Goal: Share content: Share content

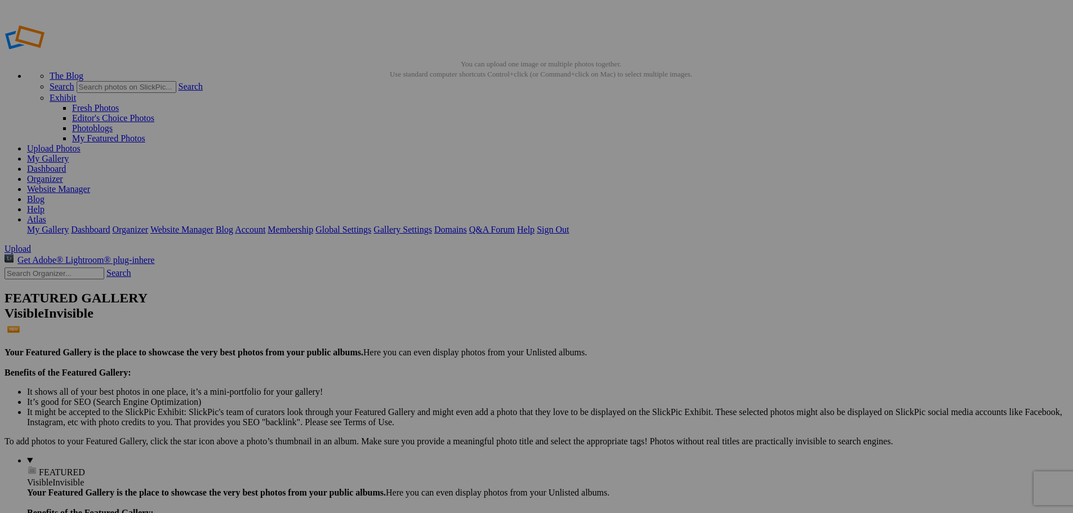
scroll to position [1295, 0]
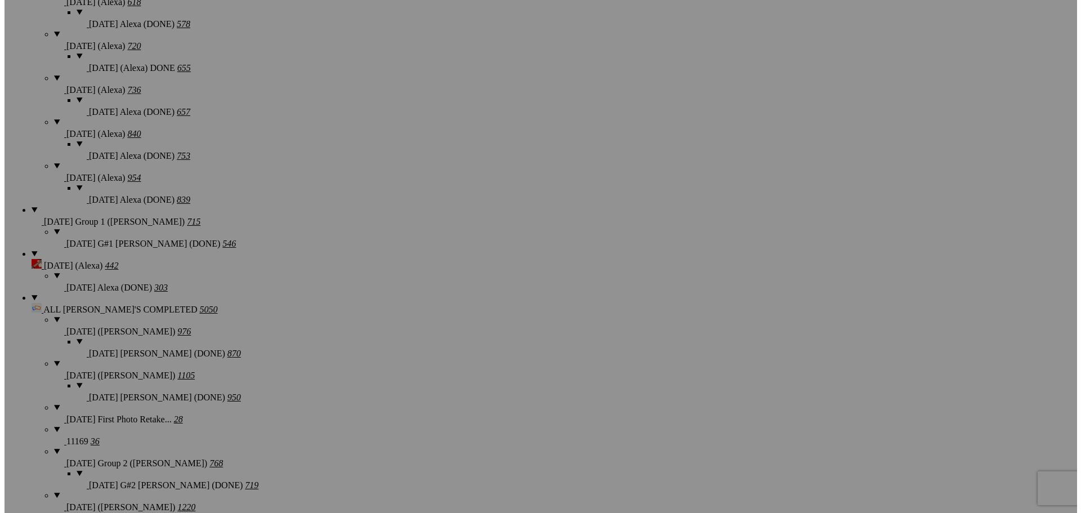
scroll to position [1464, 0]
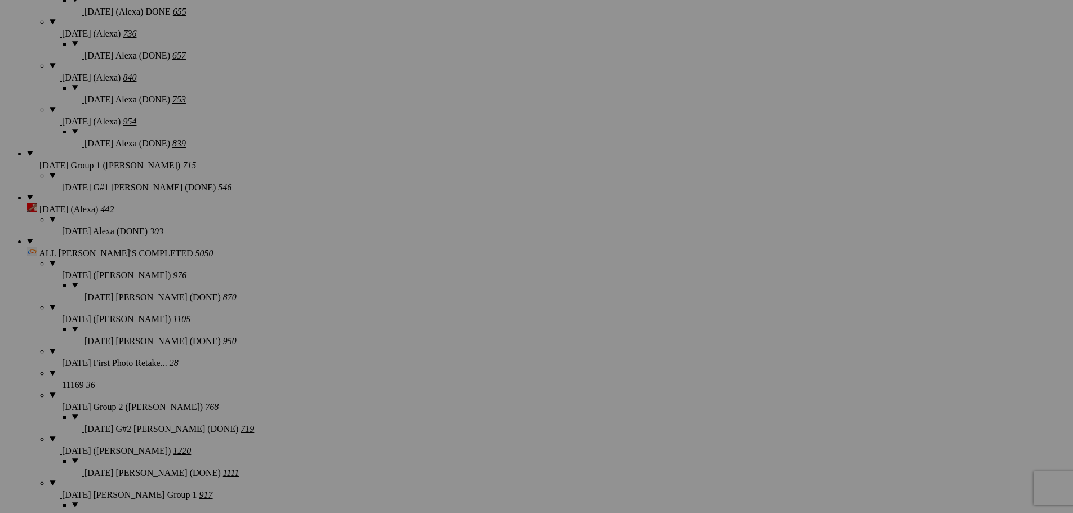
type textarea "<!-- [DOMAIN_NAME] image hosting. HTML Bulk Share code Starts Here --> <div sty…"
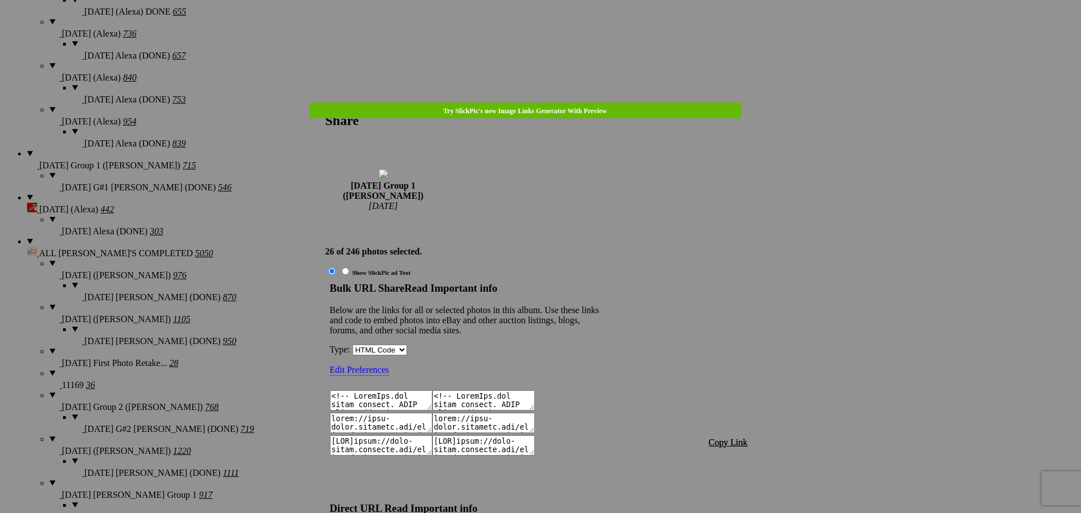
click at [732, 438] on span "Copy Link" at bounding box center [728, 443] width 39 height 10
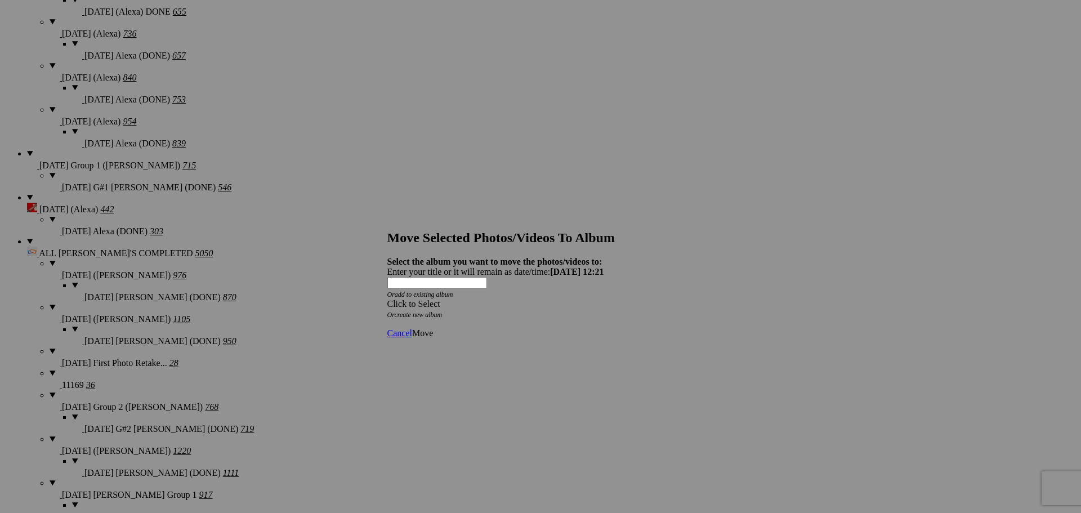
click at [509, 299] on div "Click to Select" at bounding box center [536, 304] width 298 height 10
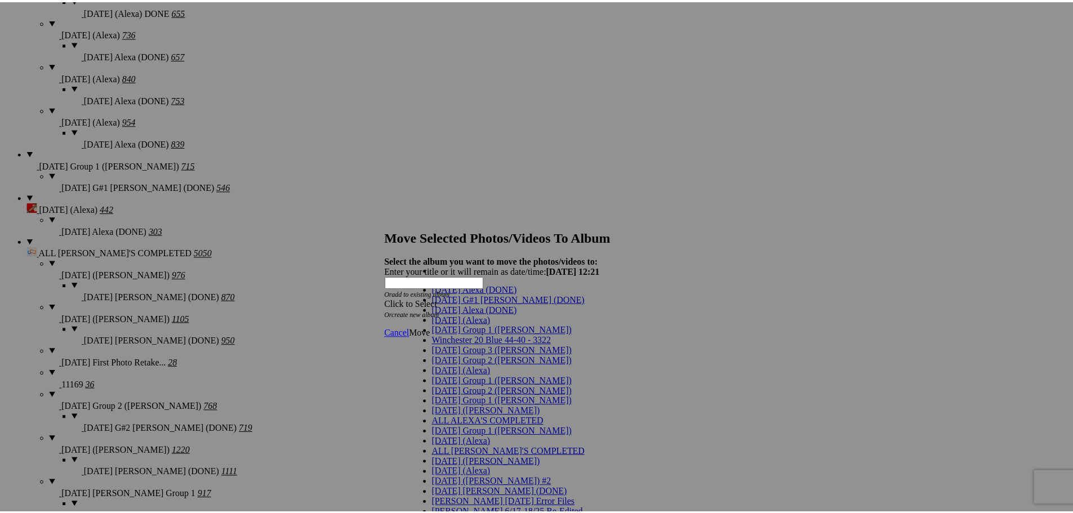
scroll to position [56, 0]
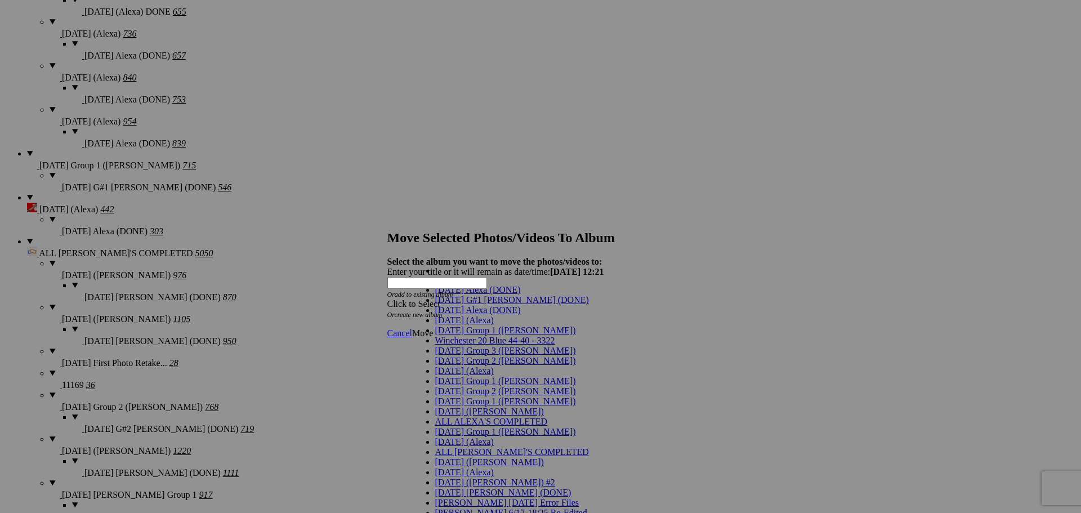
click at [460, 376] on span "[DATE] Group 1 ([PERSON_NAME])" at bounding box center [505, 381] width 141 height 10
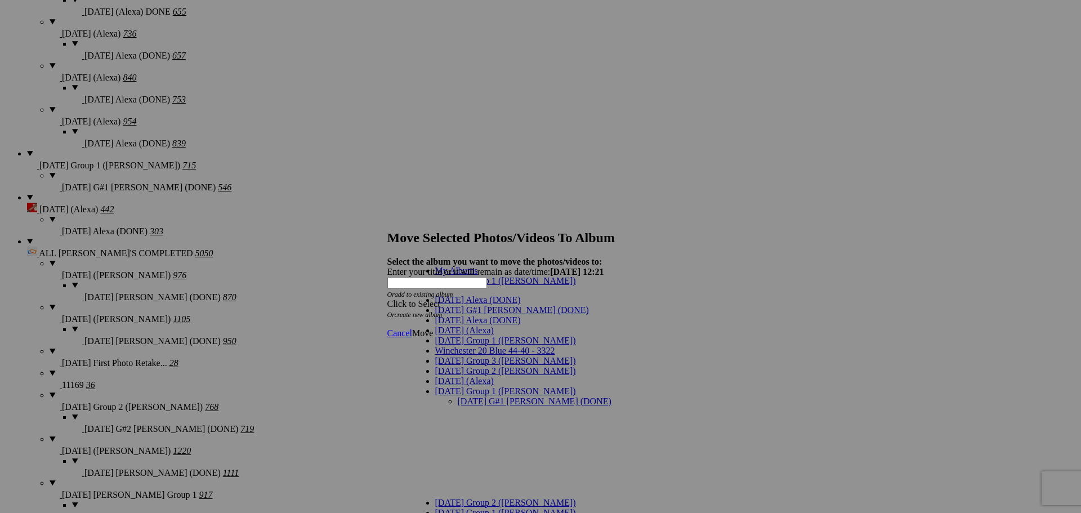
click at [461, 396] on link "[DATE] G#1 [PERSON_NAME] (DONE)" at bounding box center [535, 401] width 154 height 10
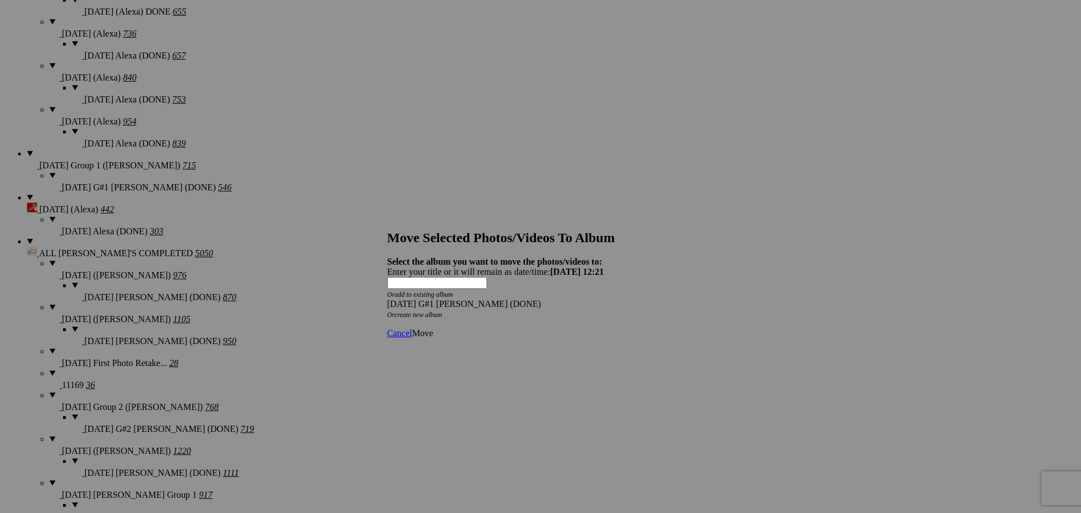
click at [433, 328] on span "Move" at bounding box center [422, 333] width 21 height 10
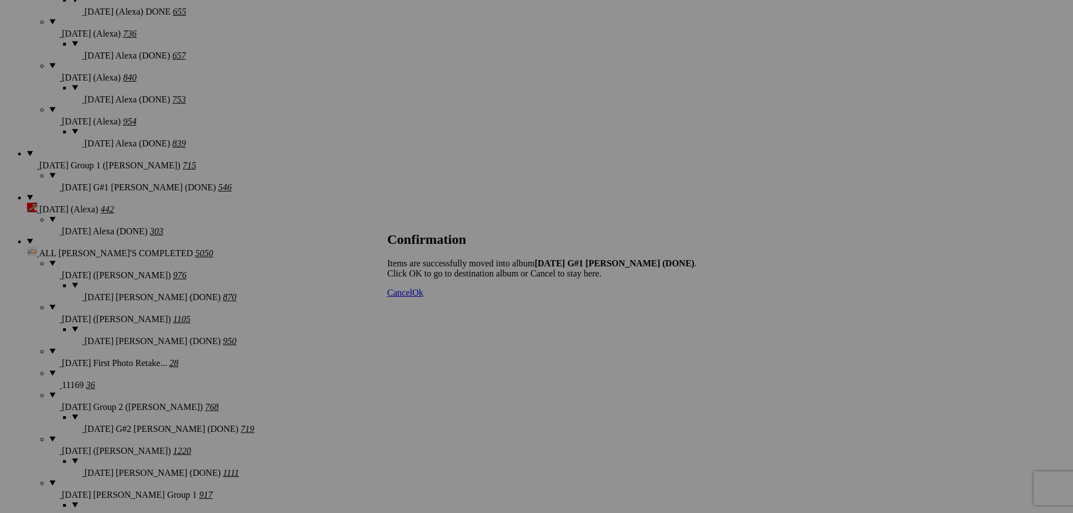
click at [412, 297] on span "Cancel" at bounding box center [399, 293] width 25 height 10
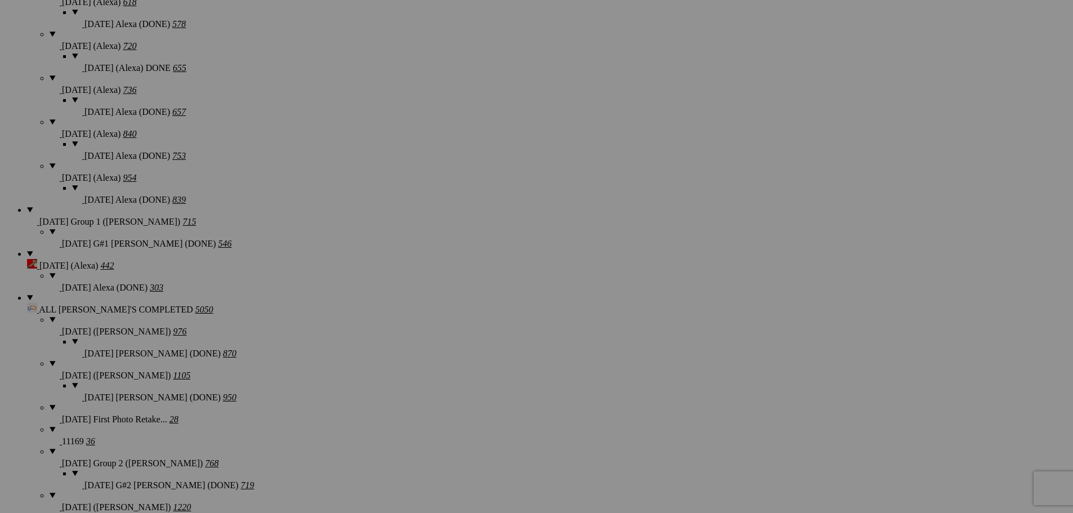
scroll to position [1464, 0]
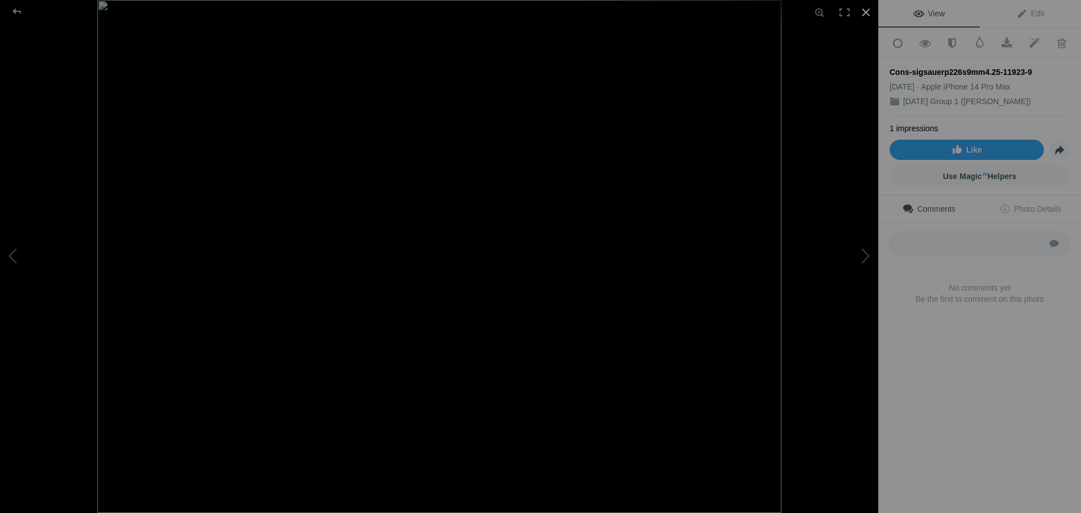
click at [867, 12] on div at bounding box center [866, 12] width 25 height 25
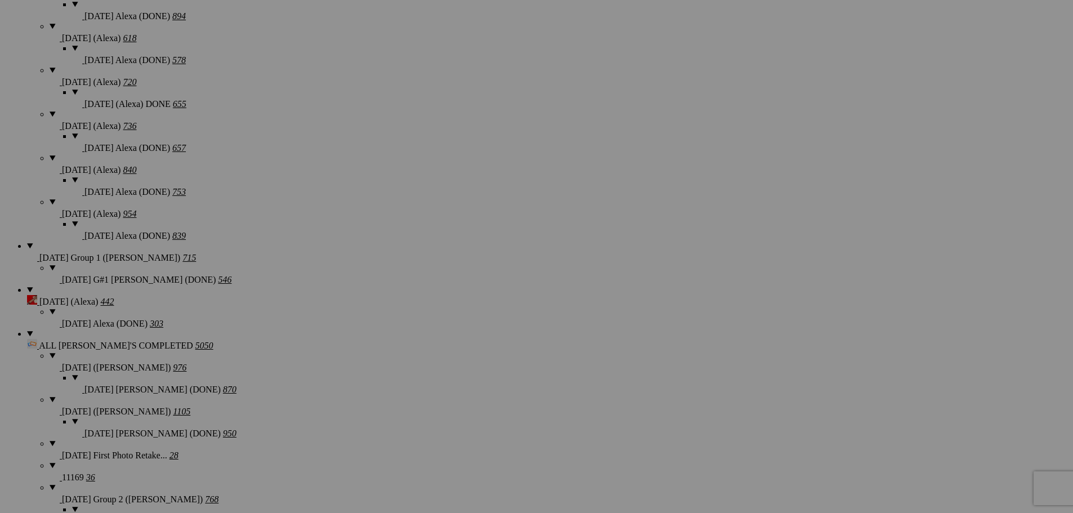
scroll to position [1352, 0]
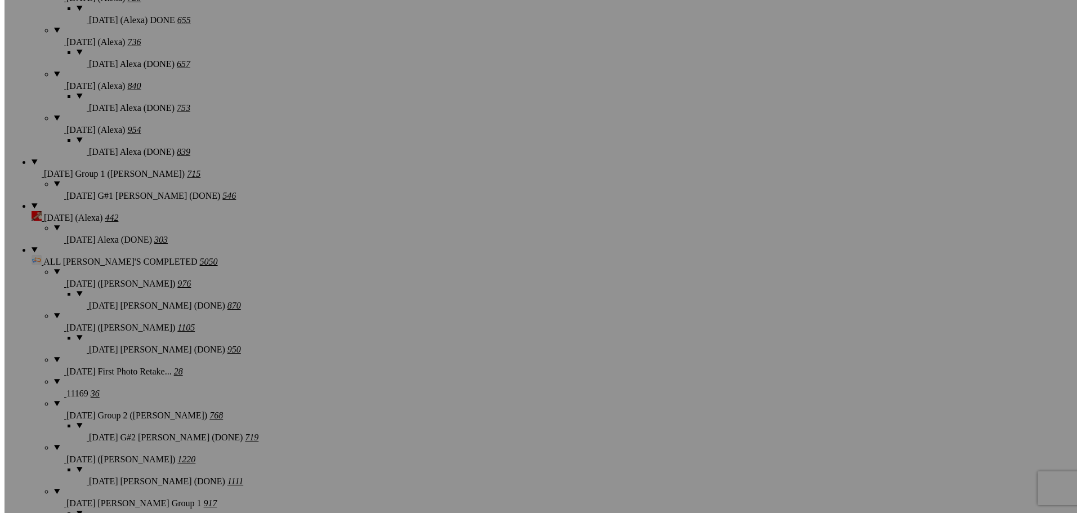
scroll to position [1464, 0]
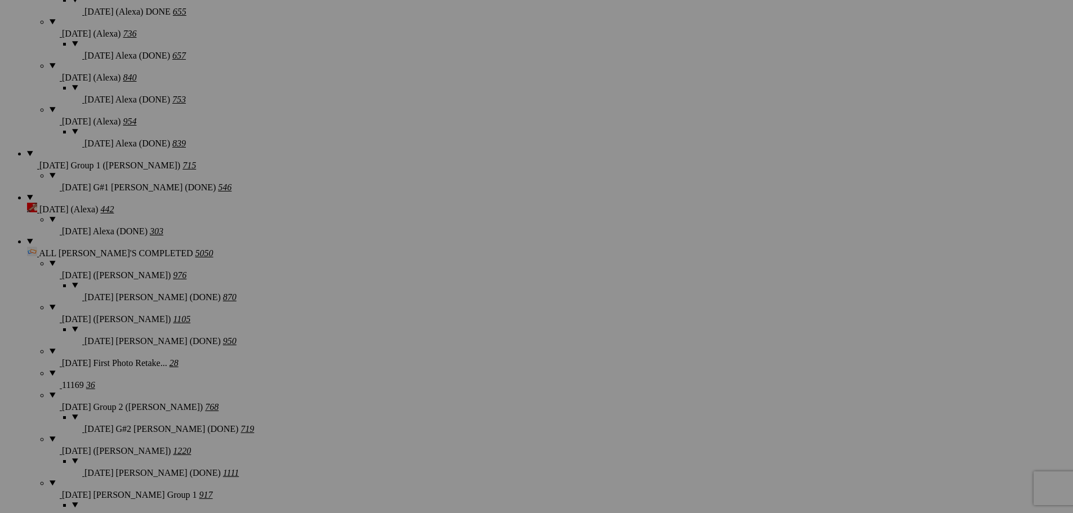
type textarea "<!-- [DOMAIN_NAME] image hosting. HTML Bulk Share code Starts Here --> <div sty…"
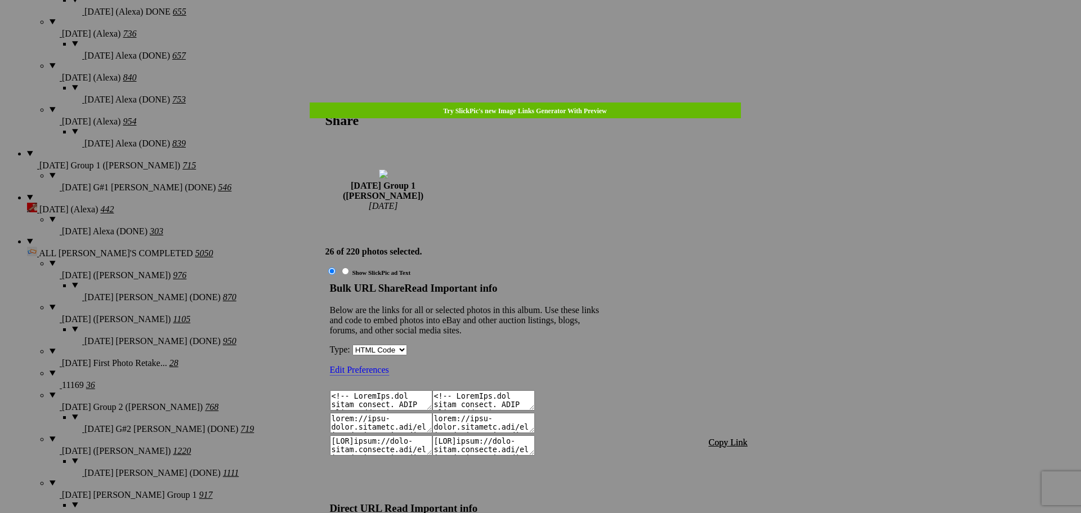
click at [727, 438] on span "Copy Link" at bounding box center [728, 443] width 39 height 10
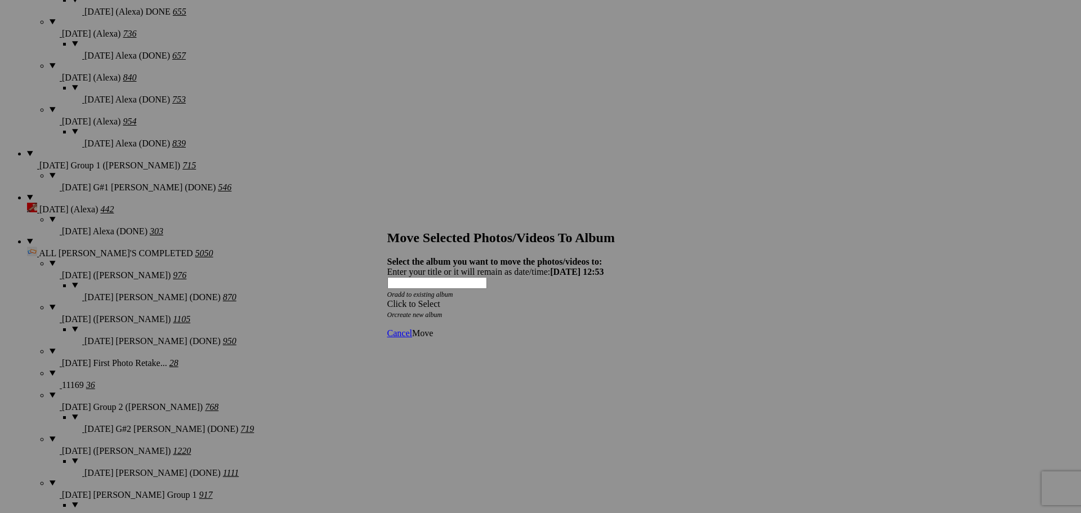
click at [520, 299] on div "Click to Select" at bounding box center [536, 304] width 298 height 10
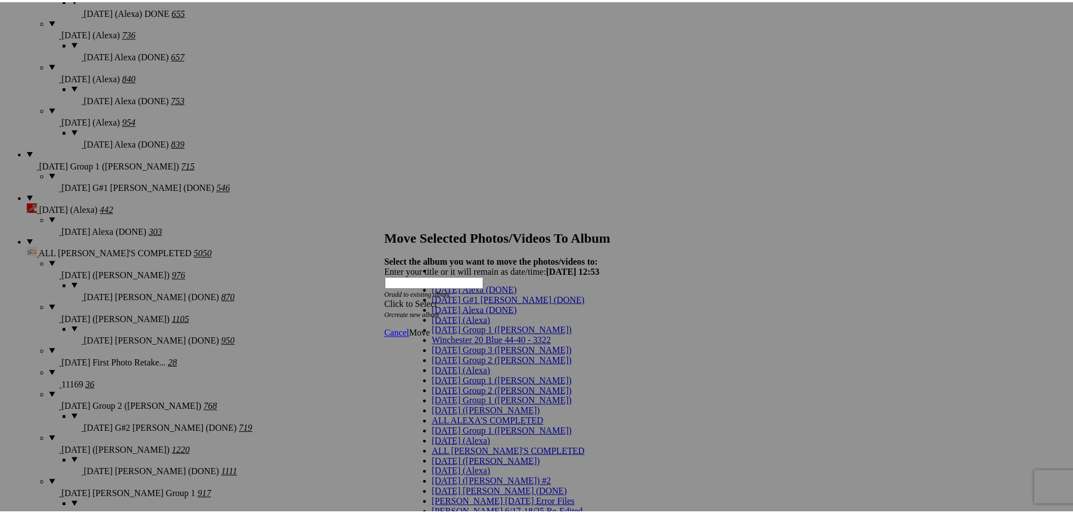
scroll to position [56, 0]
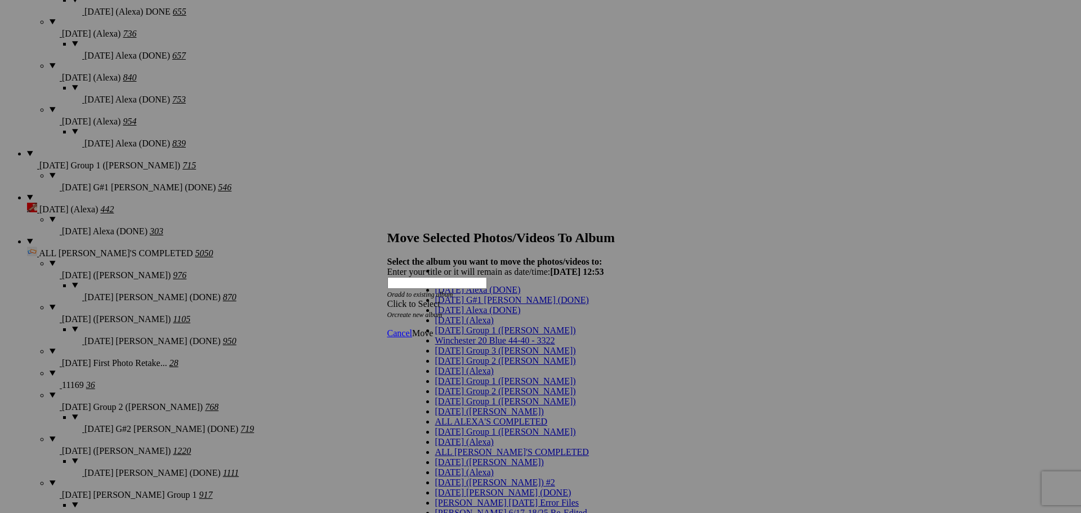
click at [469, 376] on span "[DATE] Group 1 ([PERSON_NAME])" at bounding box center [505, 381] width 141 height 10
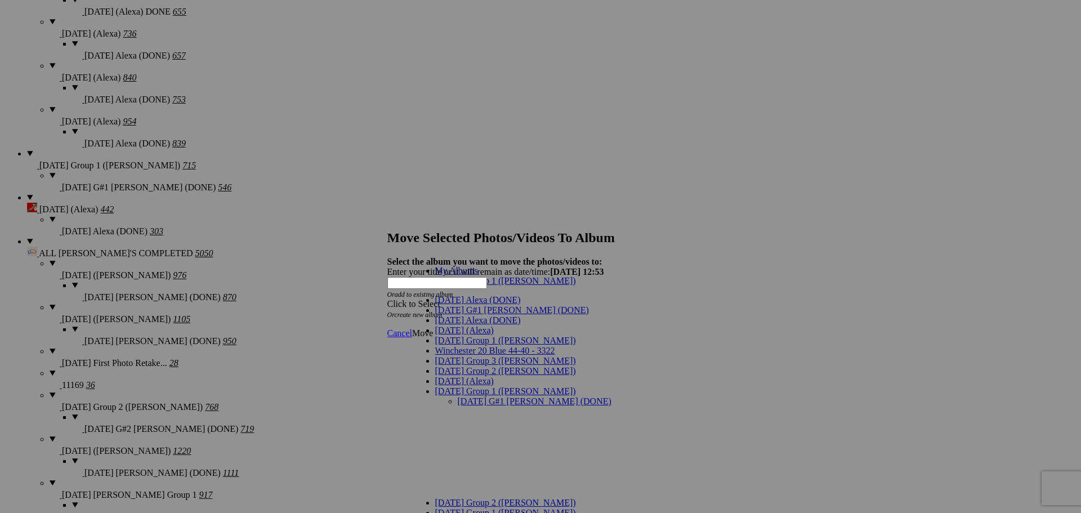
click at [488, 396] on link "[DATE] G#1 [PERSON_NAME] (DONE)" at bounding box center [535, 401] width 154 height 10
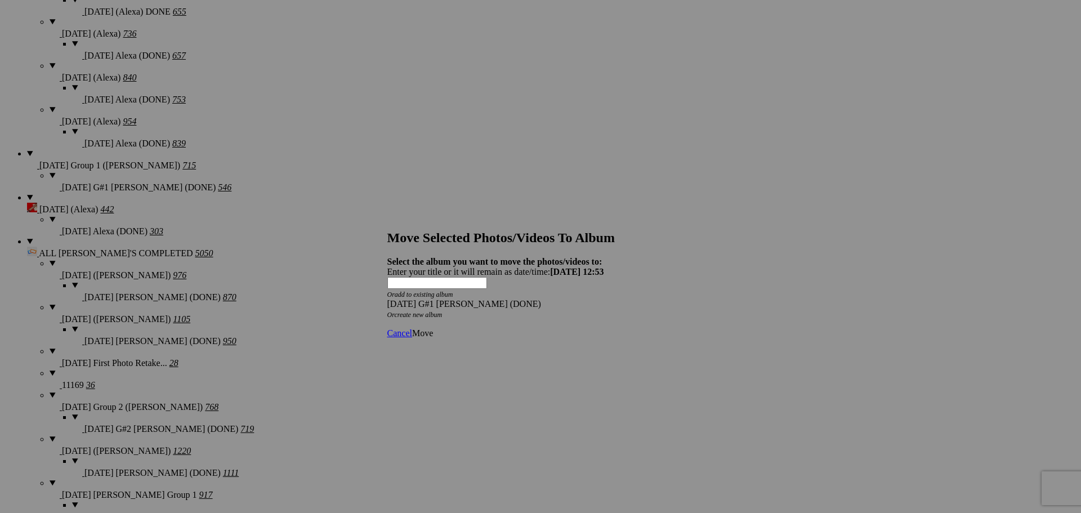
click at [433, 328] on link "Move" at bounding box center [422, 333] width 21 height 10
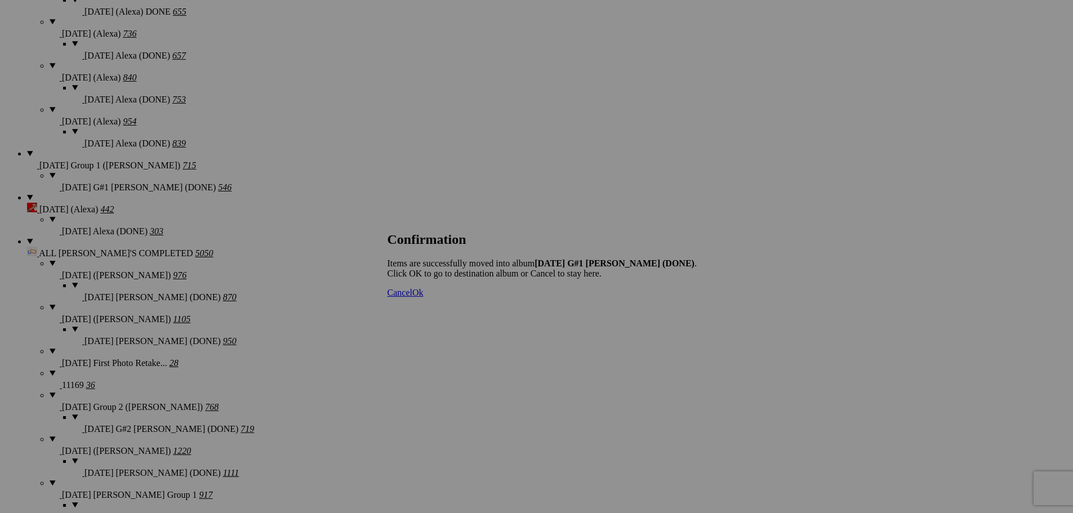
click at [412, 297] on span "Cancel" at bounding box center [399, 293] width 25 height 10
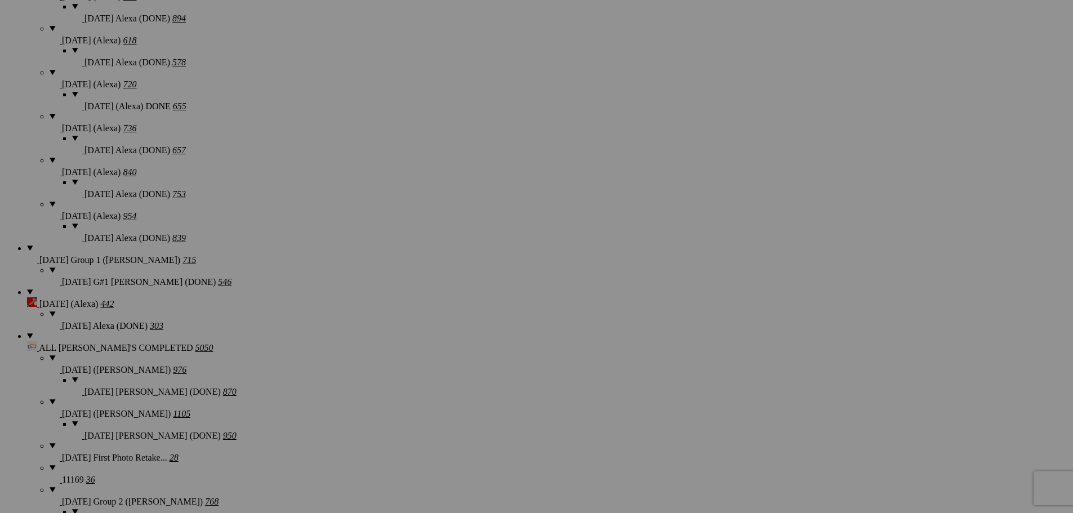
scroll to position [1352, 0]
